Goal: Transaction & Acquisition: Purchase product/service

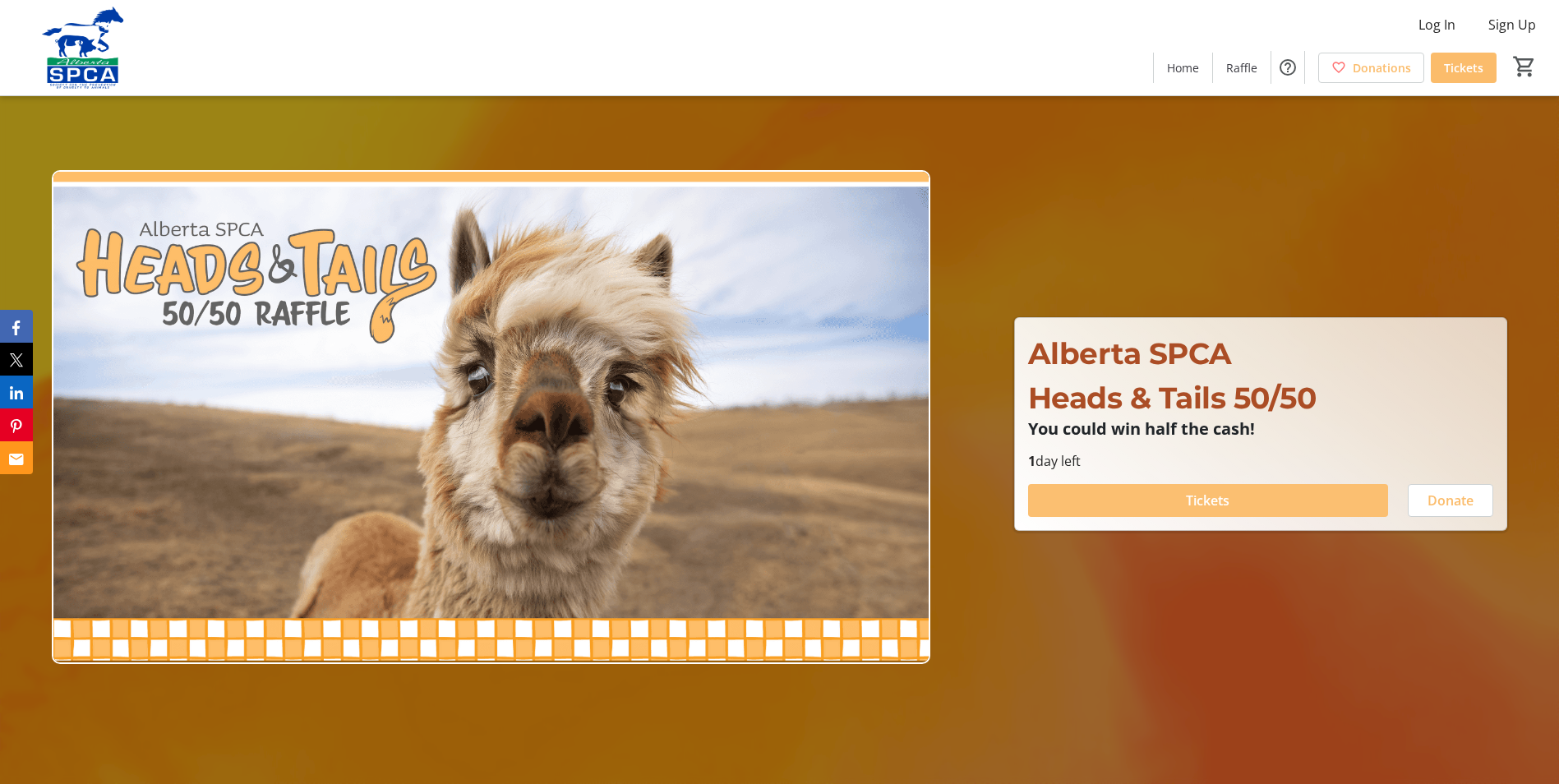
click at [1203, 491] on span "Tickets" at bounding box center [1207, 501] width 43 height 20
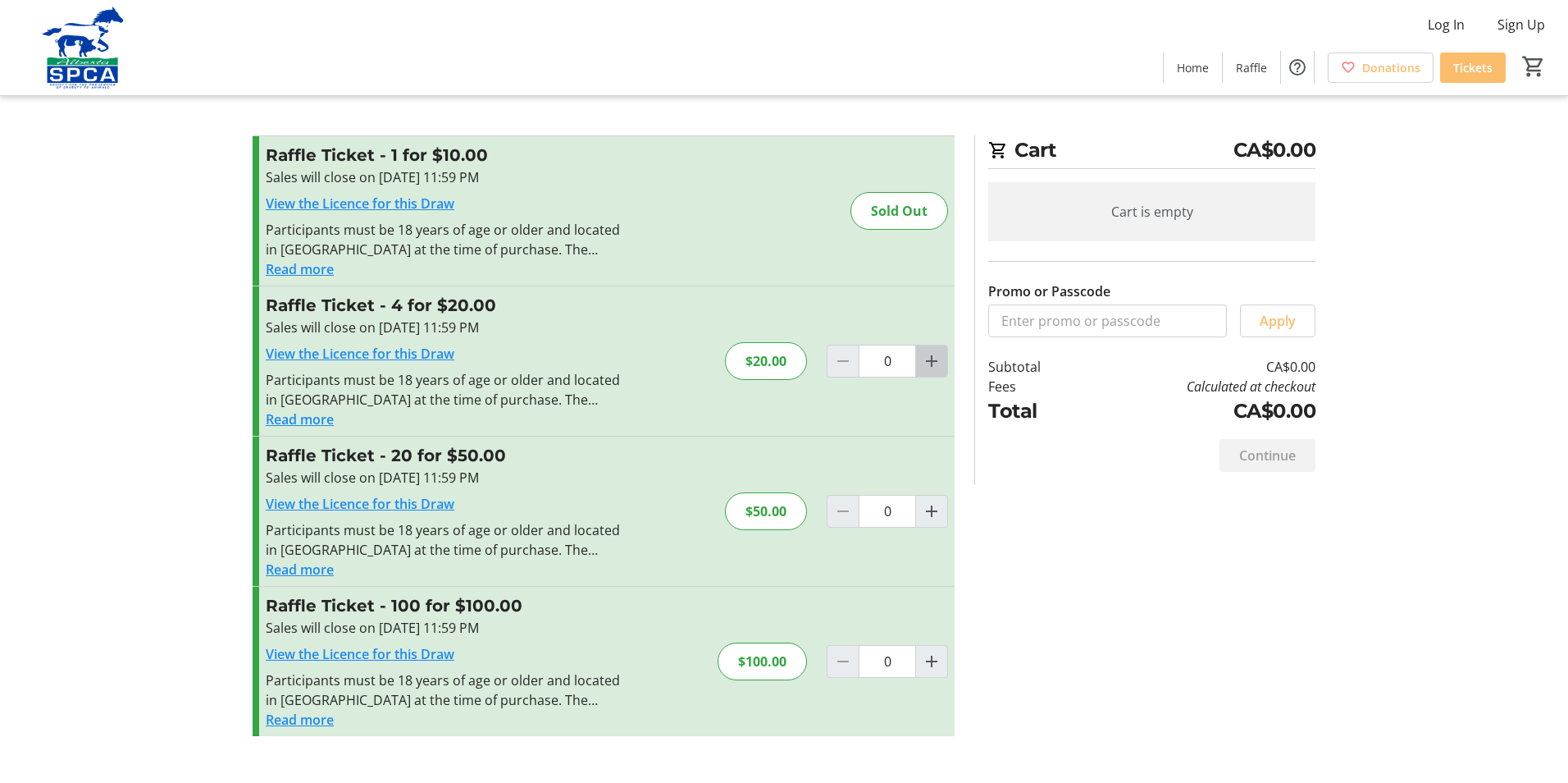
click at [931, 362] on mat-icon "Increment by one" at bounding box center [932, 361] width 20 height 20
type input "1"
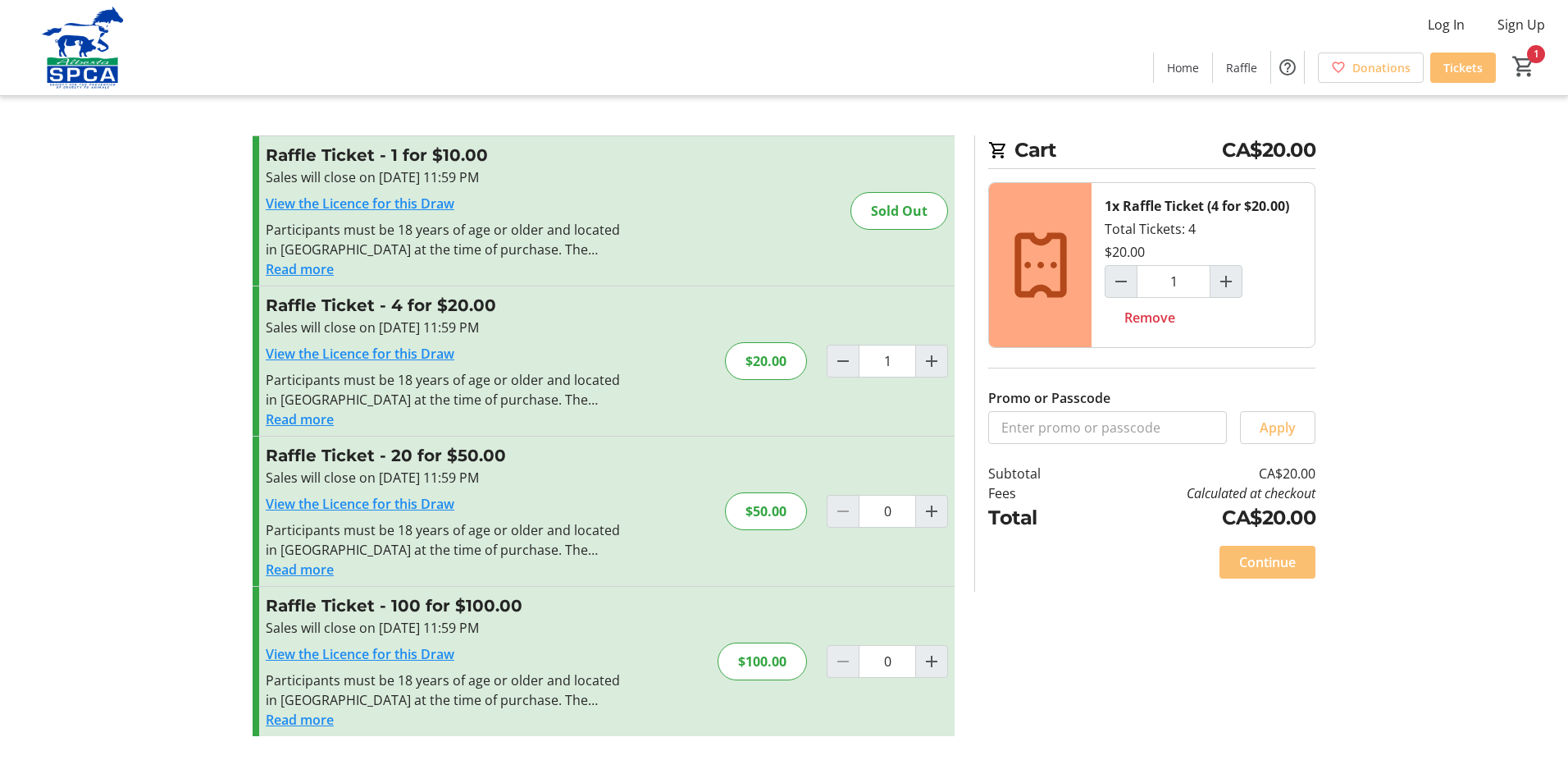
click at [1268, 557] on span "Continue" at bounding box center [1268, 562] width 56 height 20
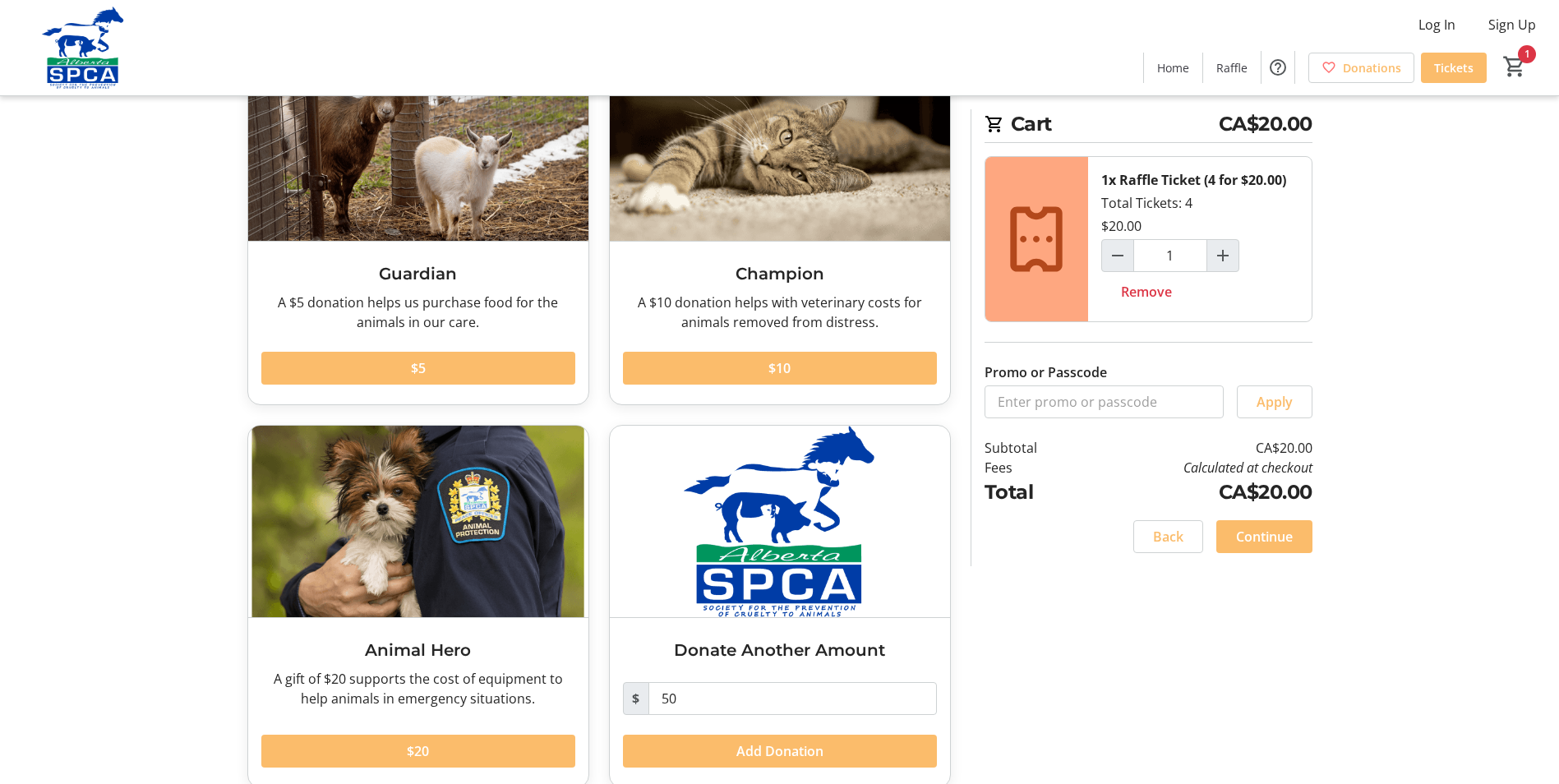
scroll to position [160, 0]
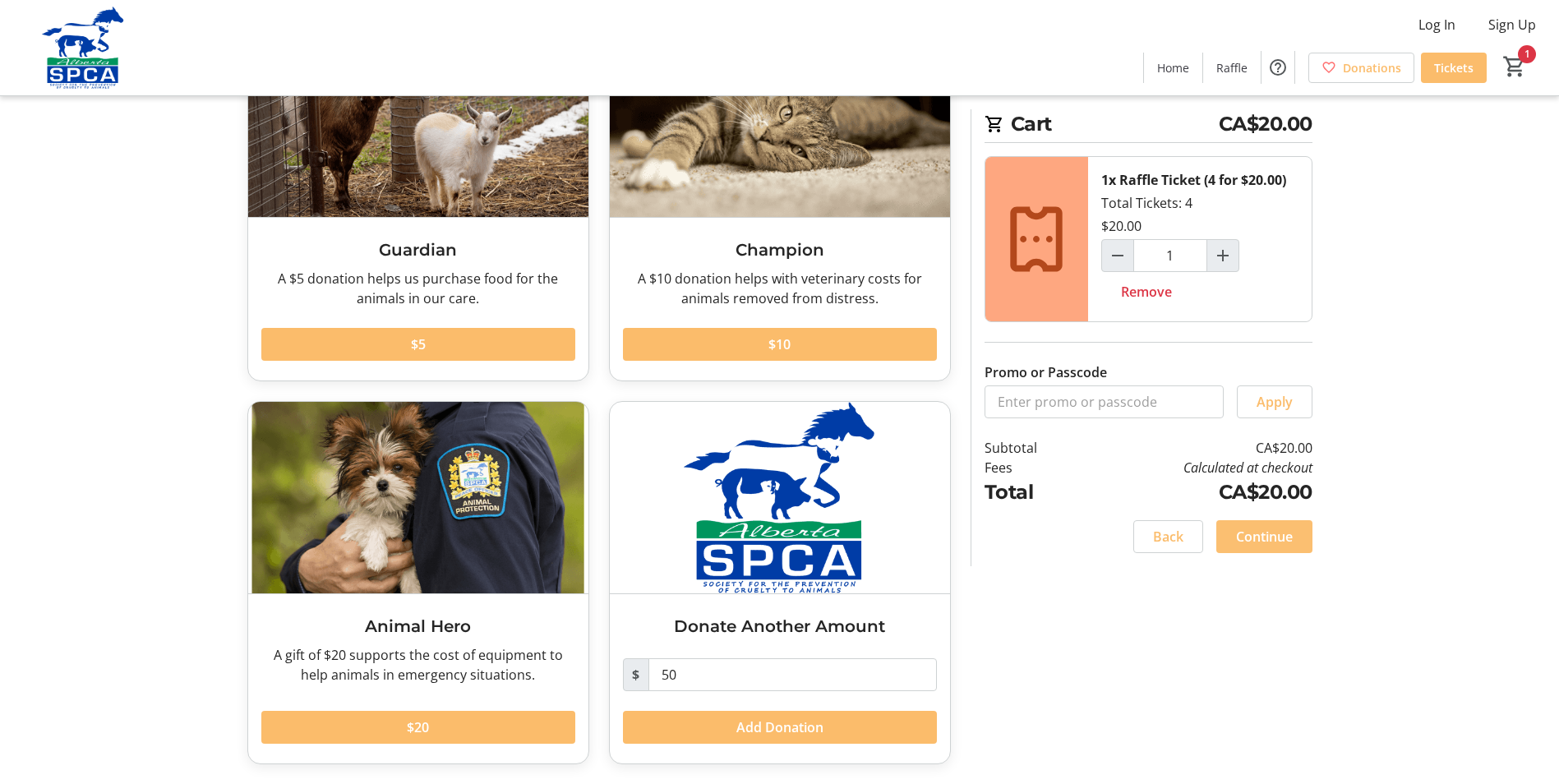
click at [1242, 533] on span "Continue" at bounding box center [1265, 537] width 57 height 20
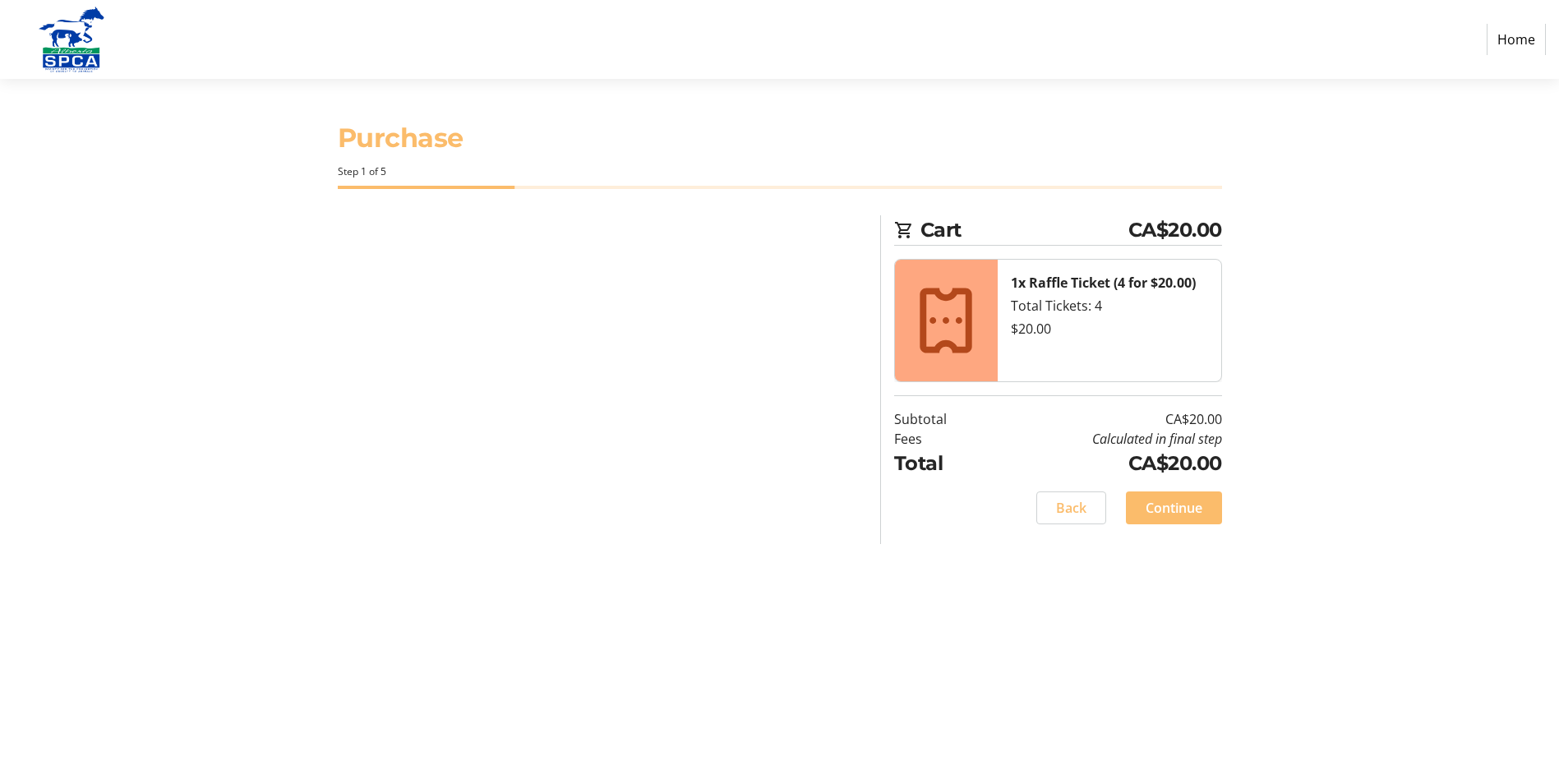
select select "CA"
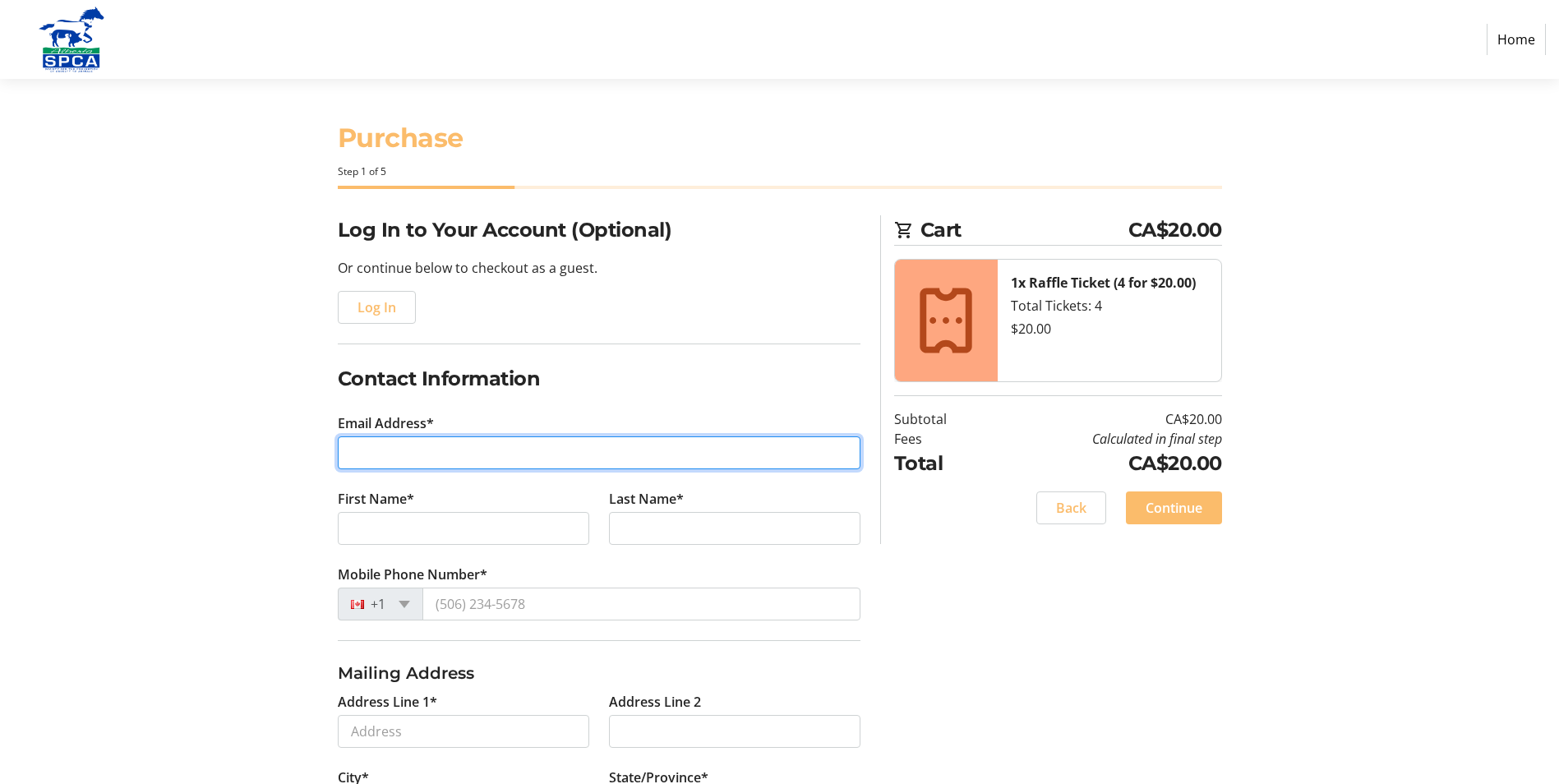
click at [395, 452] on input "Email Address*" at bounding box center [599, 453] width 523 height 33
type input "[EMAIL_ADDRESS][PERSON_NAME][DOMAIN_NAME]"
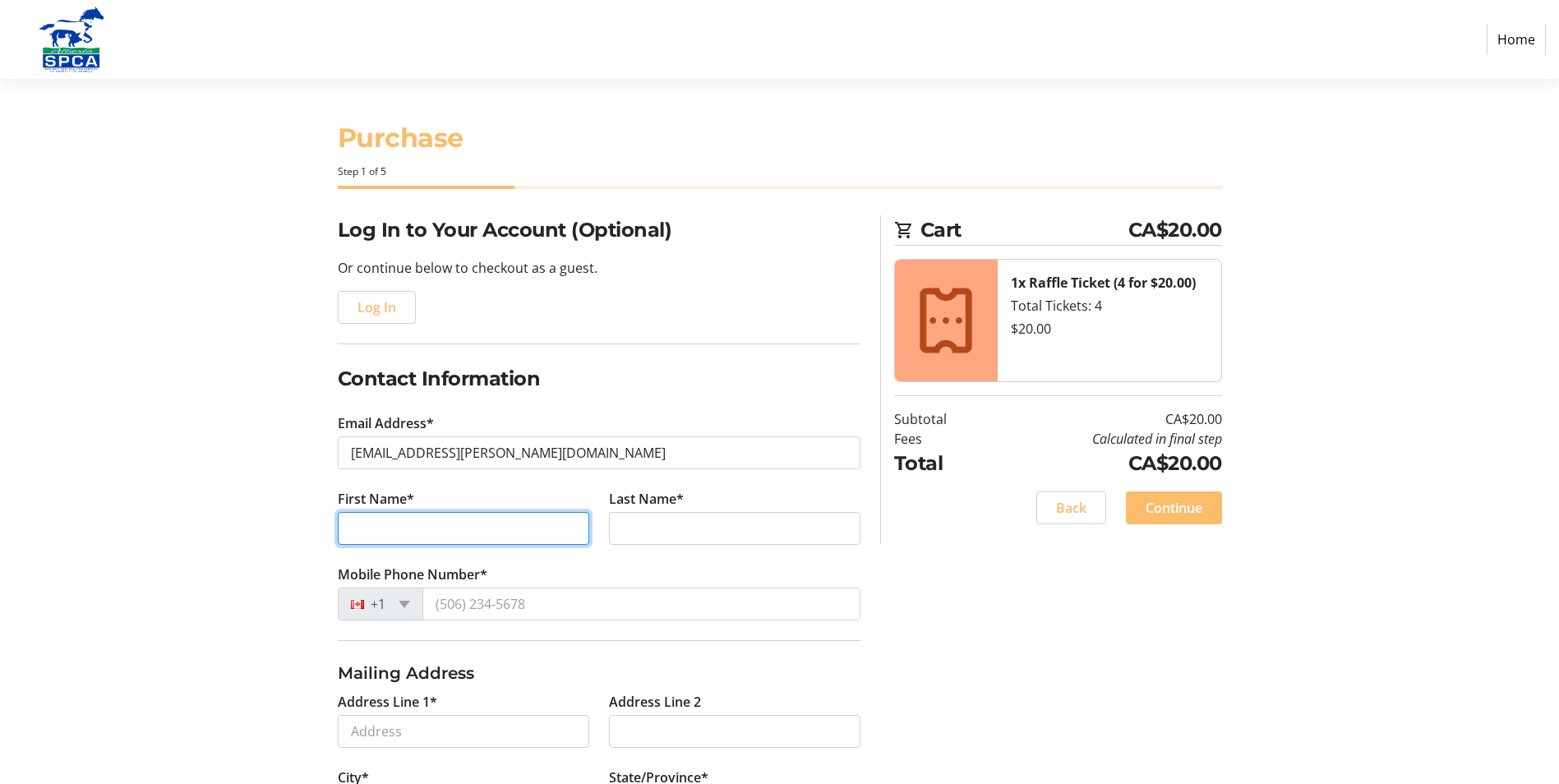
type input "Vaneesa"
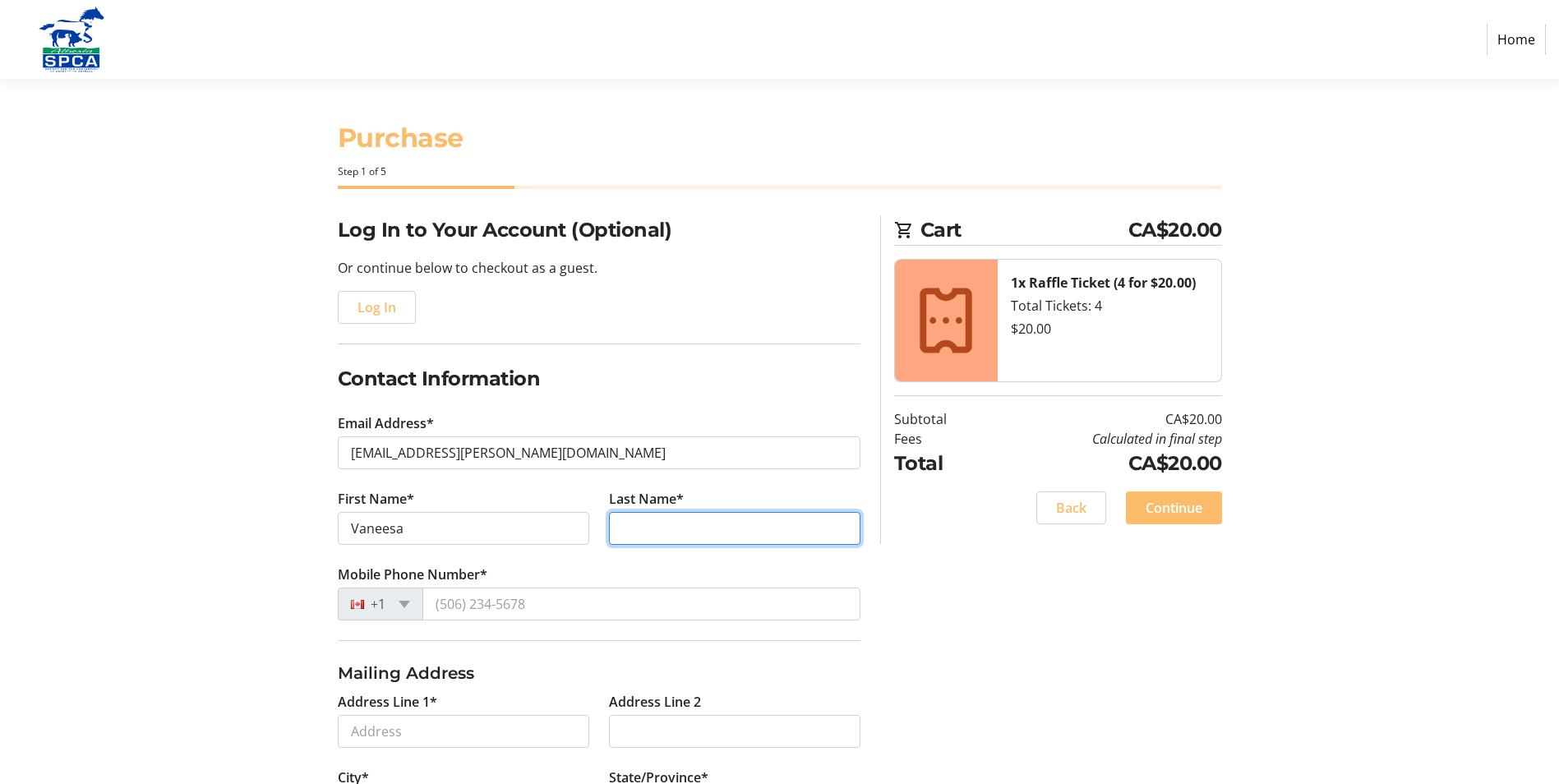
type input "[PERSON_NAME]"
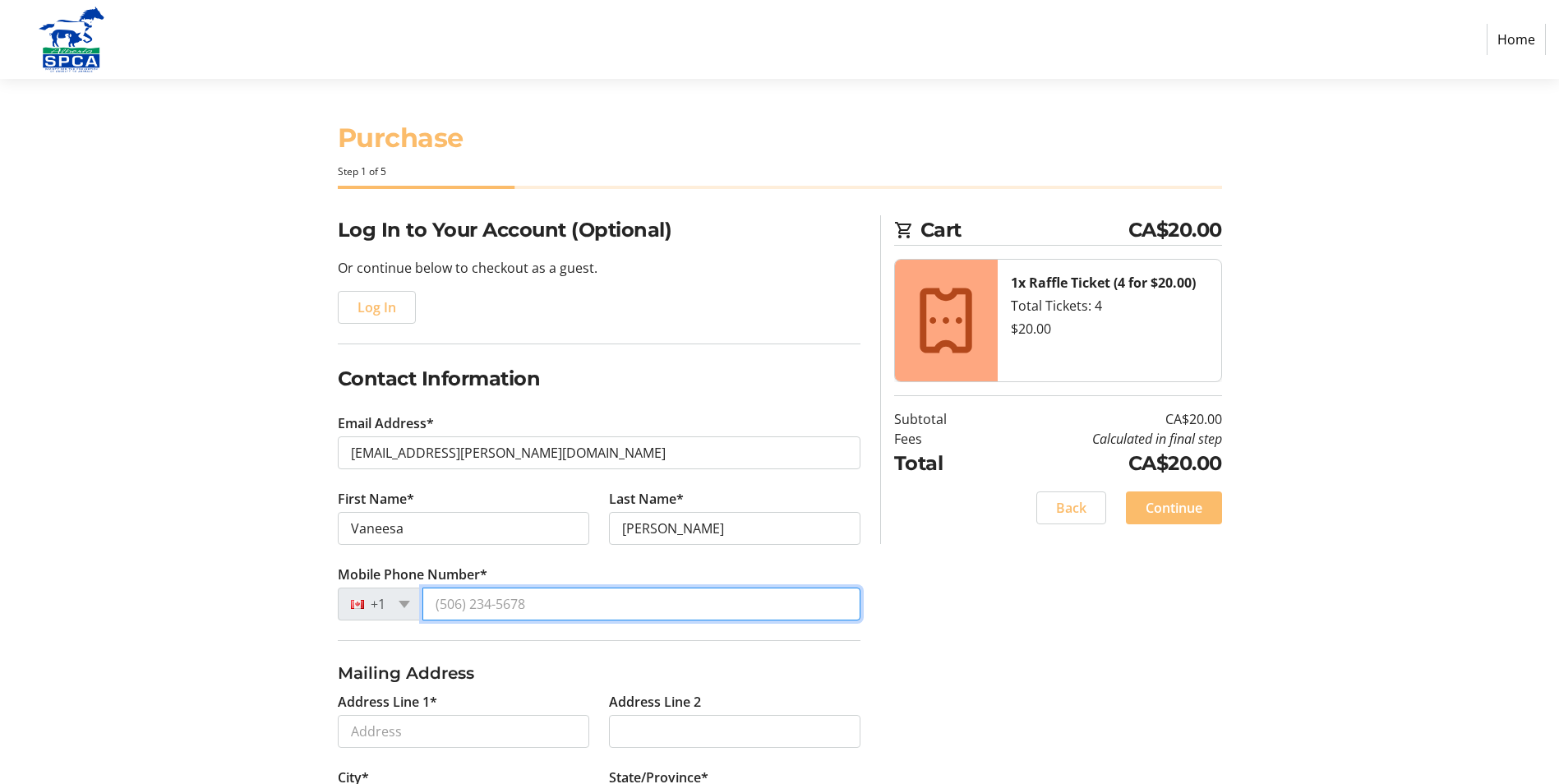
type input "[PHONE_NUMBER]"
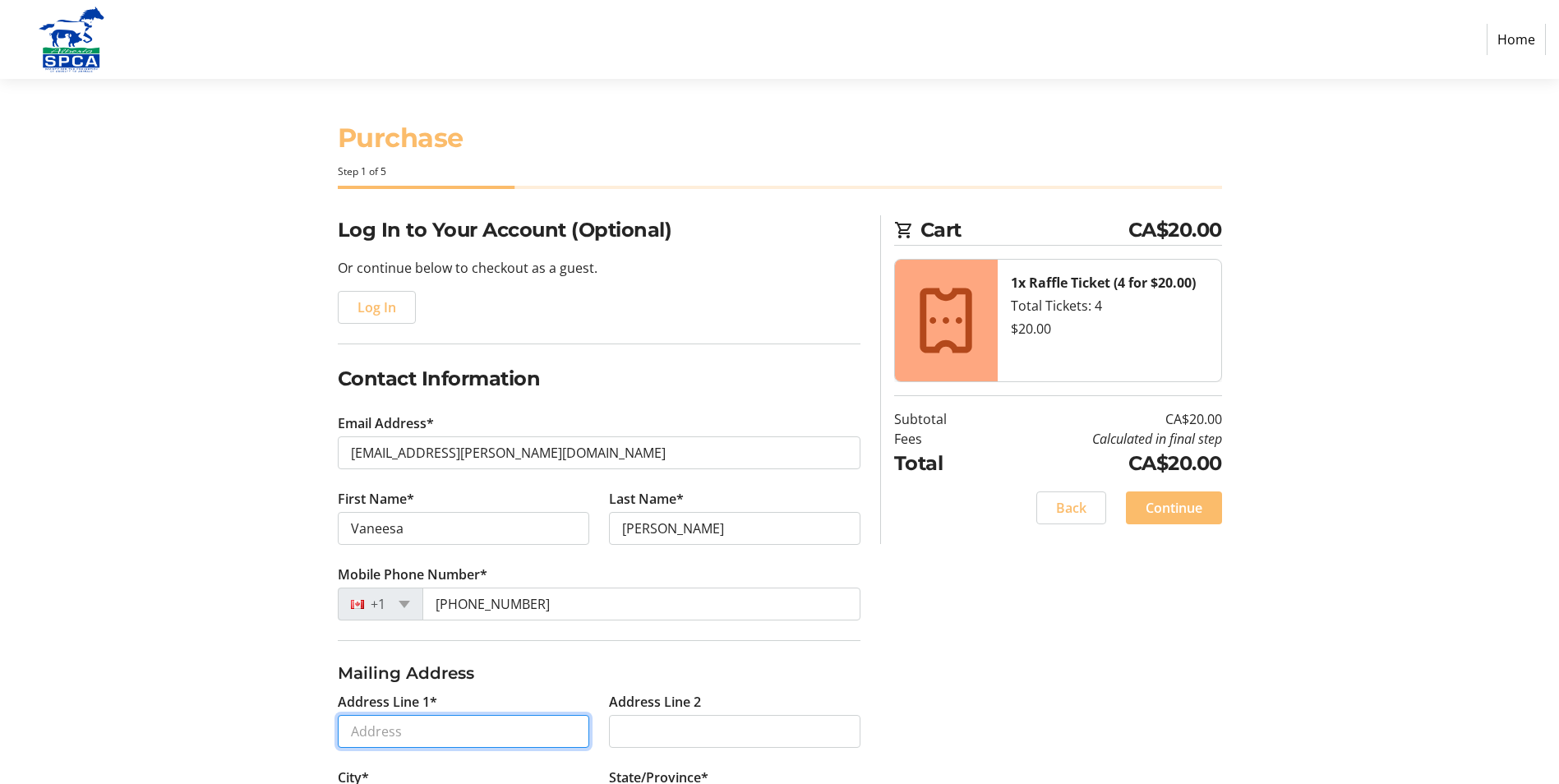
type input "[STREET_ADDRESS][PERSON_NAME]"
type input "St. [PERSON_NAME]"
select select "AB"
type input "T8N5T7"
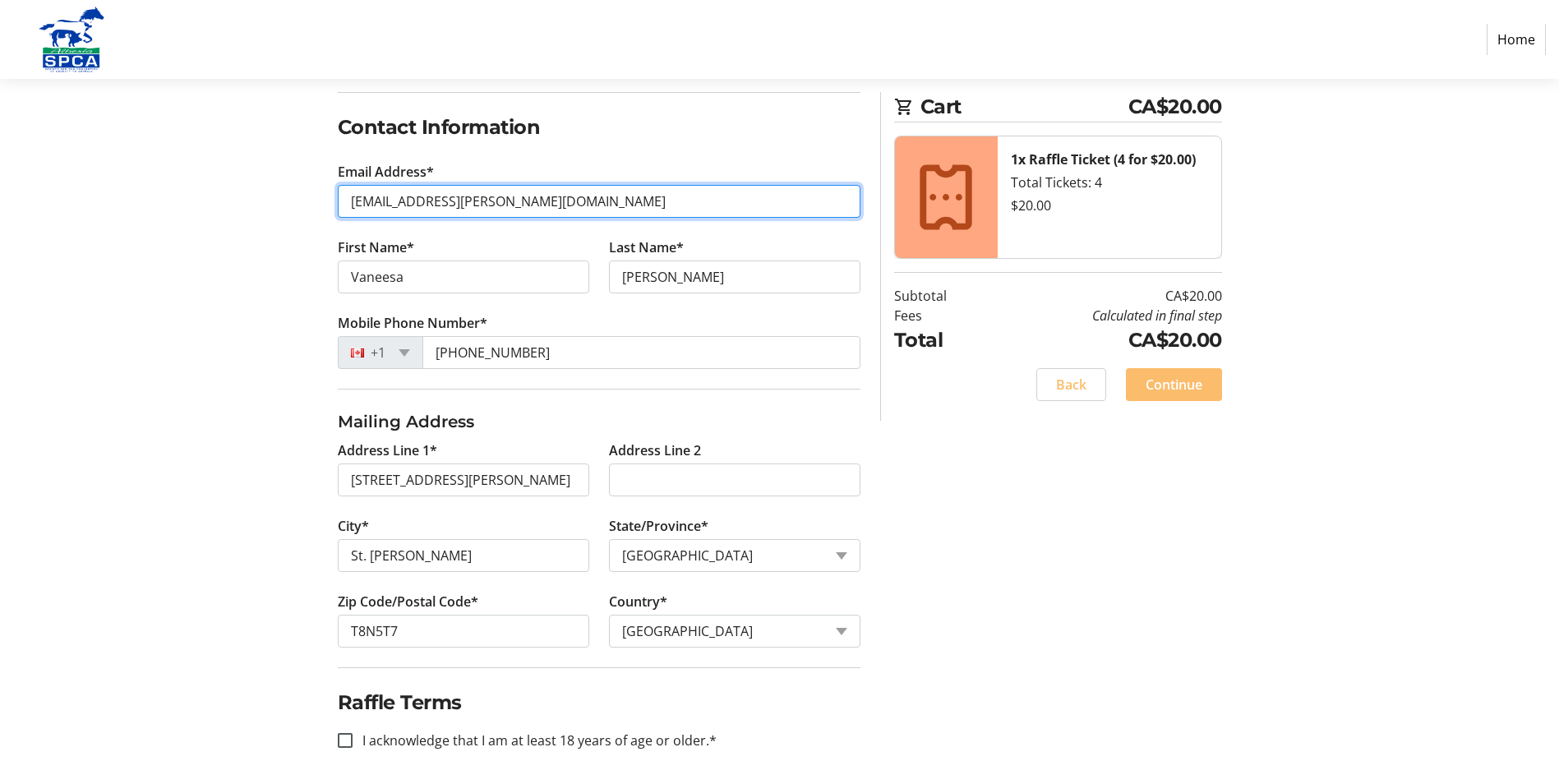
scroll to position [257, 0]
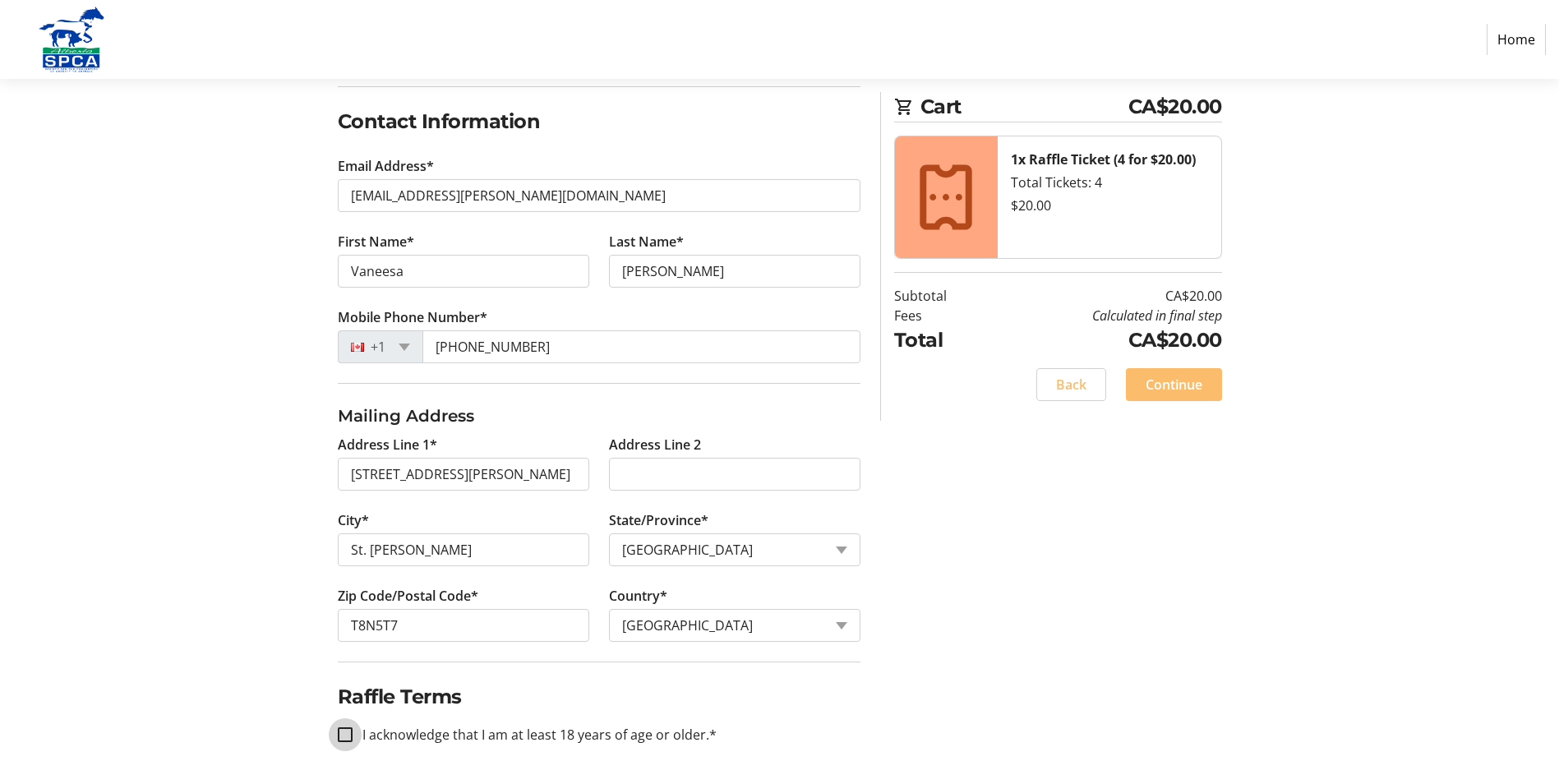
drag, startPoint x: 342, startPoint y: 731, endPoint x: 334, endPoint y: 723, distance: 11.3
click at [339, 730] on input "I acknowledge that I am at least 18 years of age or older.*" at bounding box center [346, 734] width 15 height 15
checkbox input "true"
click at [1202, 381] on span "Continue" at bounding box center [1174, 385] width 57 height 20
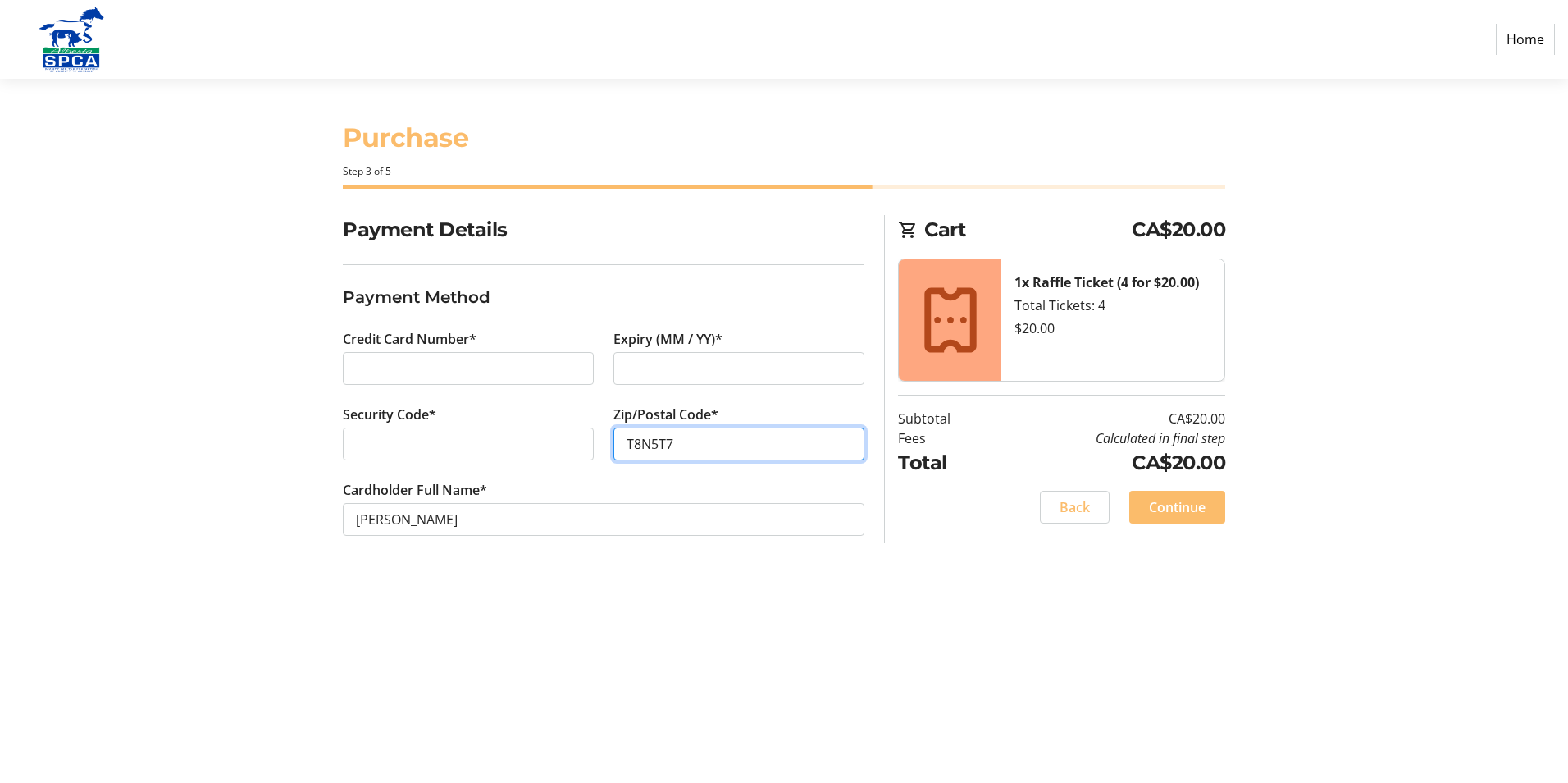
type input "T8N5T7"
click at [1156, 496] on span at bounding box center [1177, 507] width 96 height 39
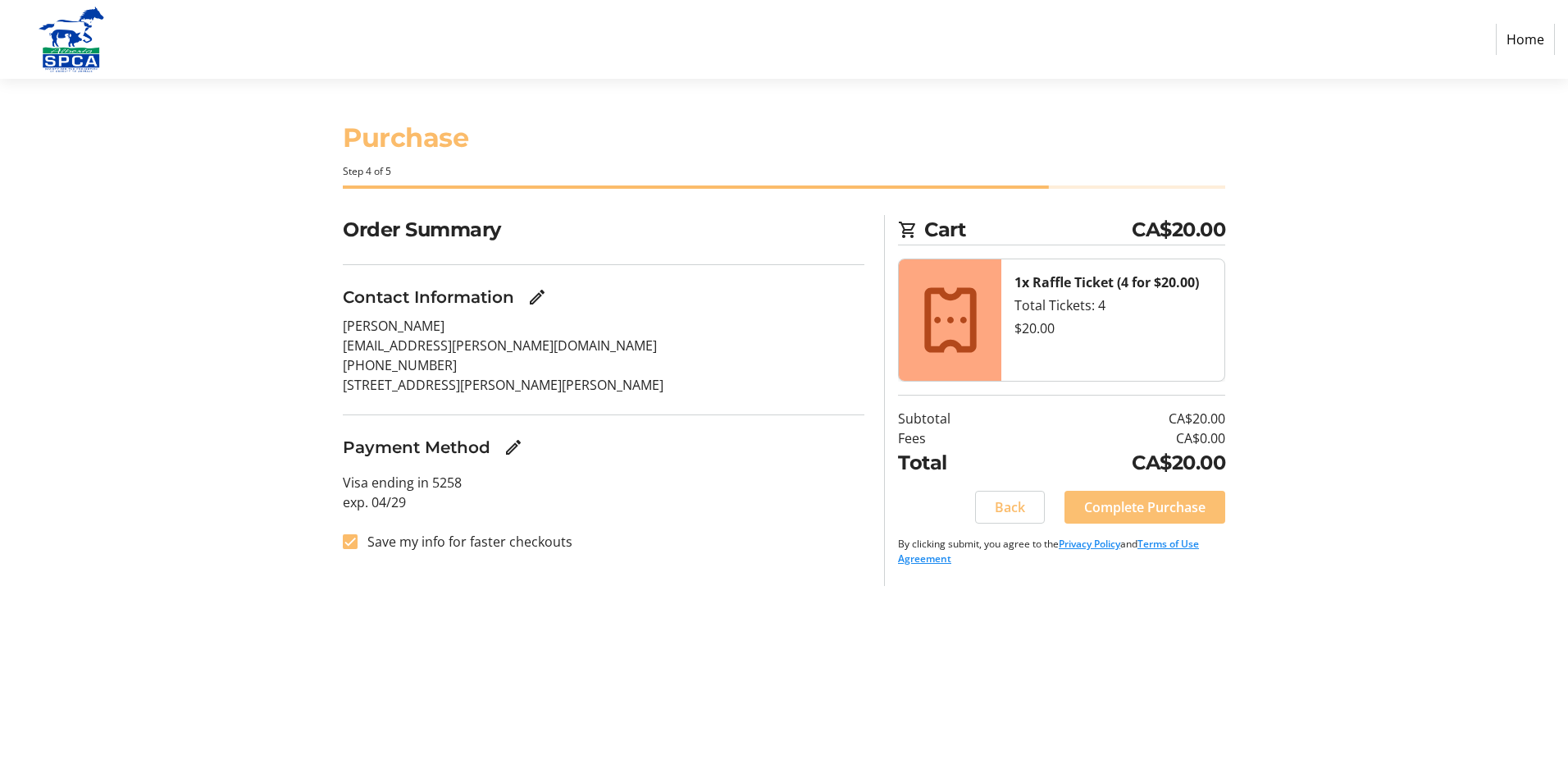
click at [1124, 508] on span "Complete Purchase" at bounding box center [1145, 507] width 121 height 20
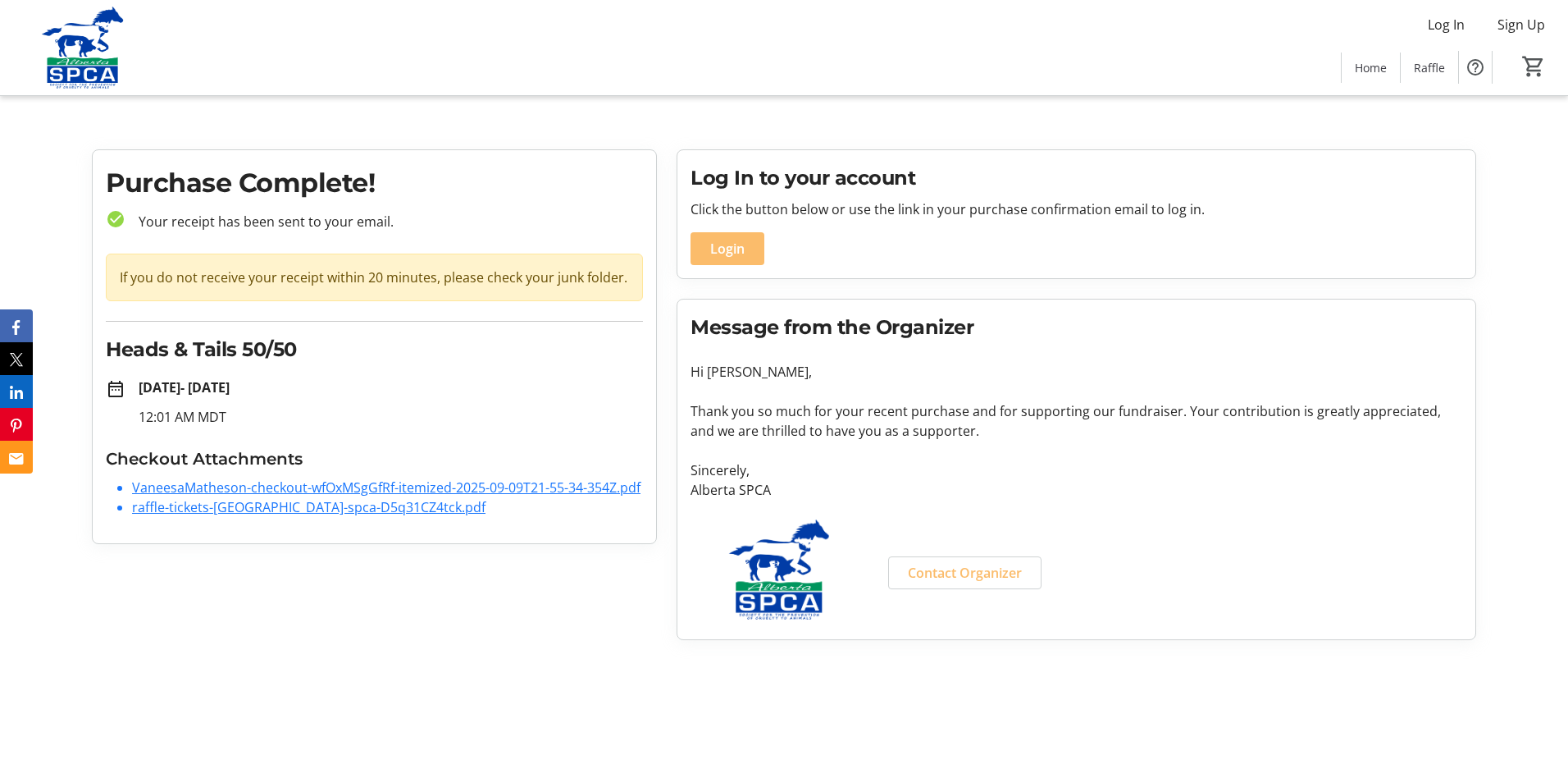
click at [216, 511] on link "raffle-tickets-[GEOGRAPHIC_DATA]-spca-D5q31CZ4tck.pdf" at bounding box center [308, 507] width 353 height 18
